Goal: Task Accomplishment & Management: Manage account settings

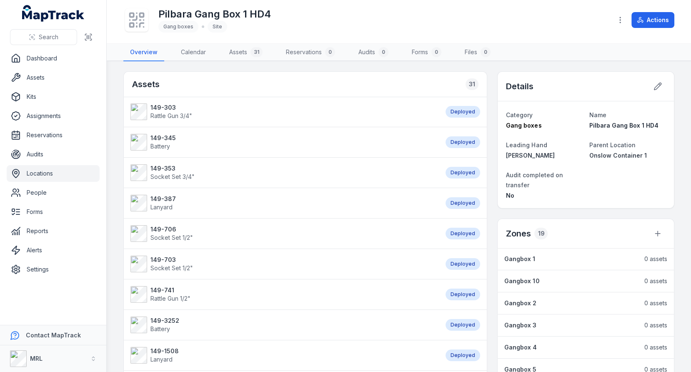
click at [615, 26] on div at bounding box center [620, 20] width 16 height 16
click at [621, 20] on icon "button" at bounding box center [620, 20] width 8 height 8
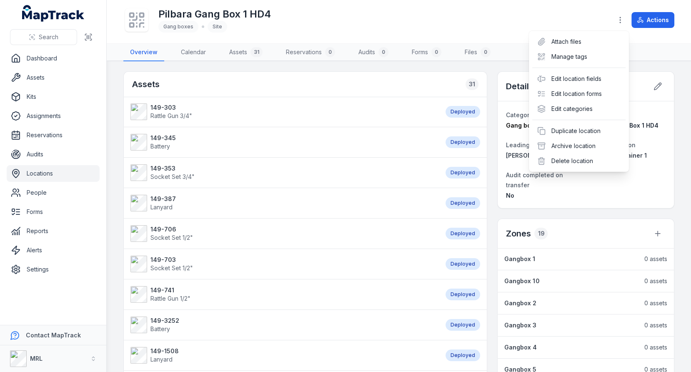
click at [519, 26] on div "Pilbara Gang Box 1 HD4 Gang boxes Site Actions" at bounding box center [398, 21] width 551 height 37
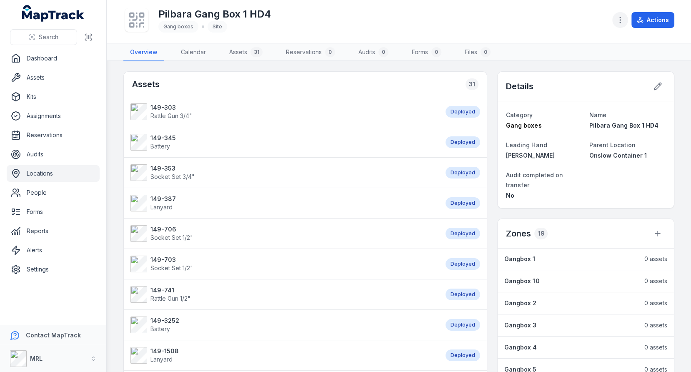
click at [616, 15] on button "button" at bounding box center [620, 20] width 16 height 16
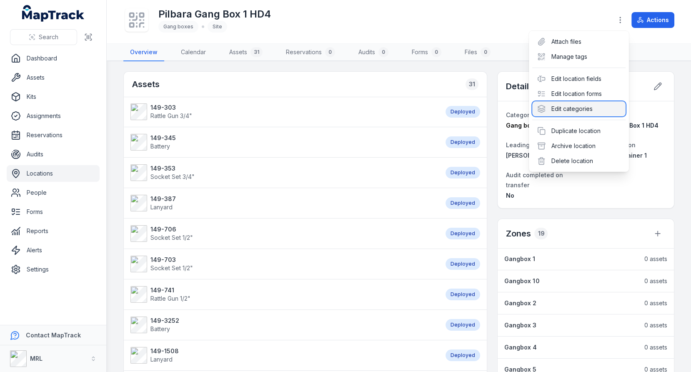
click at [569, 107] on div "Edit categories" at bounding box center [578, 108] width 93 height 15
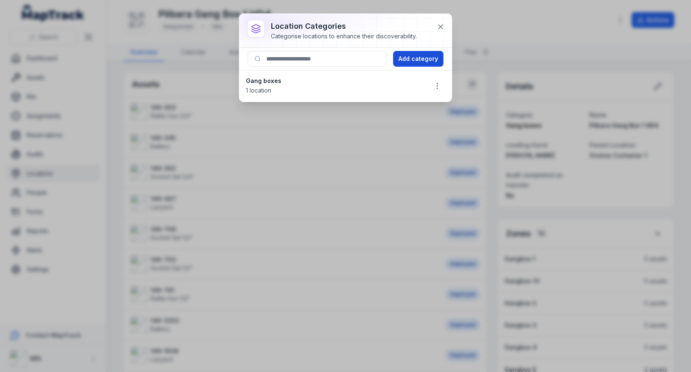
click at [407, 61] on button "Add category" at bounding box center [418, 59] width 50 height 16
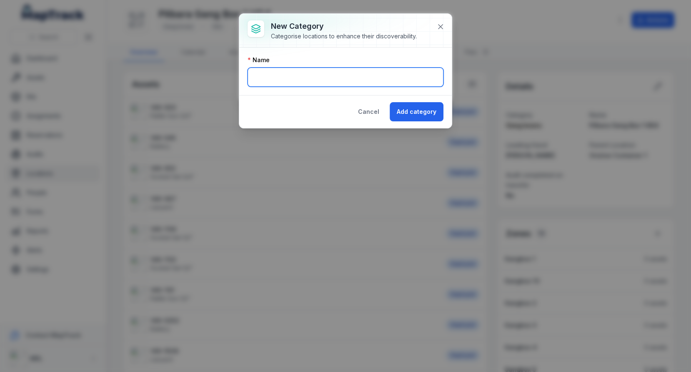
click at [321, 70] on input "text" at bounding box center [346, 77] width 196 height 19
type input "**********"
click at [390, 102] on button "Add category" at bounding box center [417, 111] width 54 height 19
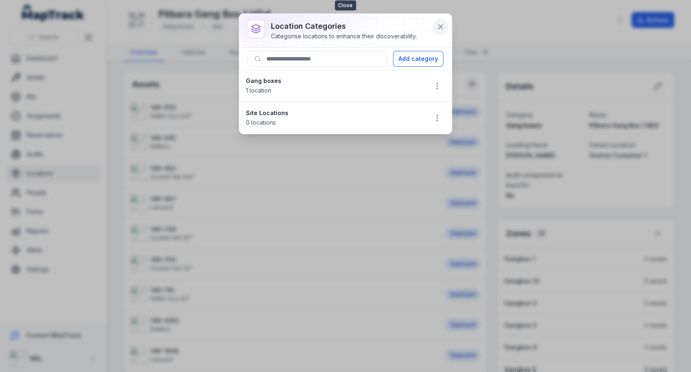
click at [443, 27] on icon at bounding box center [440, 27] width 8 height 8
